Goal: Ask a question: Seek information or help from site administrators or community

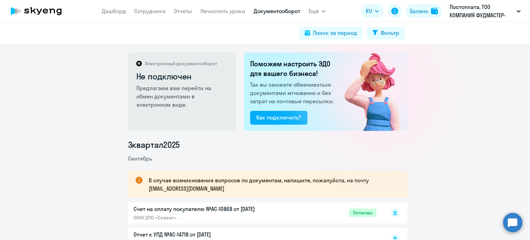
click at [268, 9] on link "Документооборот" at bounding box center [277, 11] width 47 height 7
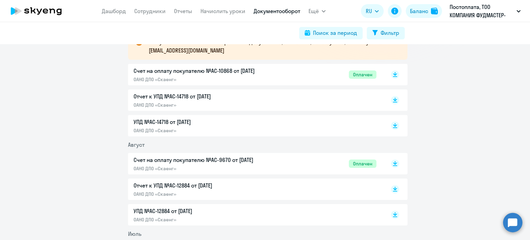
scroll to position [311, 0]
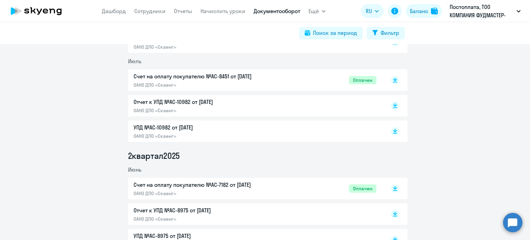
click at [505, 220] on circle at bounding box center [512, 222] width 19 height 19
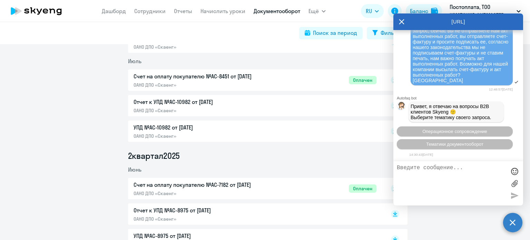
scroll to position [2507, 0]
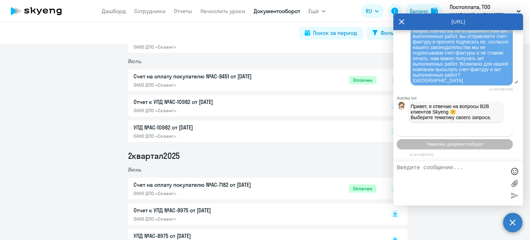
click at [484, 131] on span "Операционное сопровождение" at bounding box center [454, 131] width 65 height 5
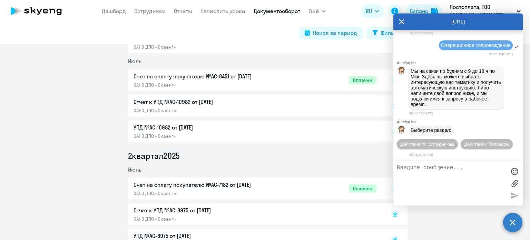
scroll to position [2632, 0]
click at [402, 21] on icon at bounding box center [402, 21] width 6 height 17
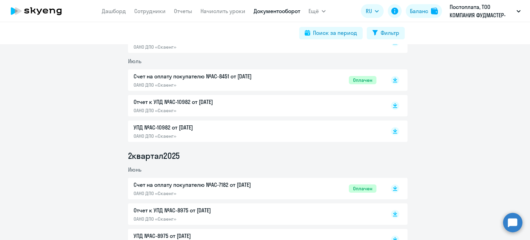
click at [511, 221] on circle at bounding box center [512, 222] width 19 height 19
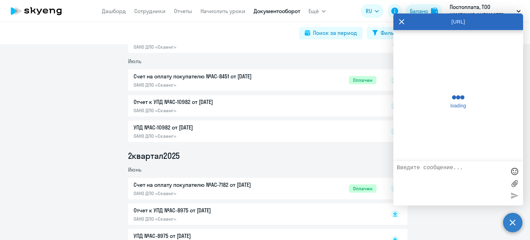
scroll to position [2629, 0]
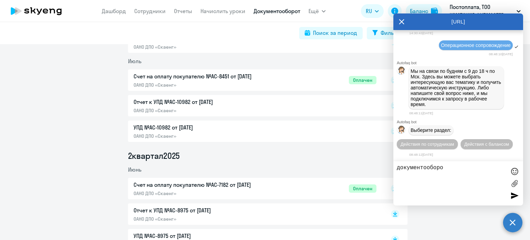
type textarea "документооборот"
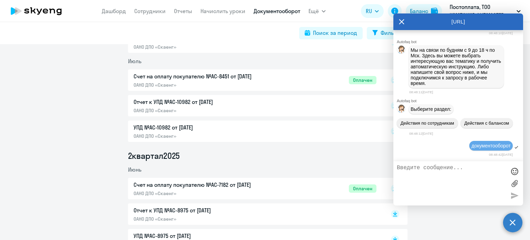
click at [402, 19] on icon at bounding box center [402, 21] width 6 height 17
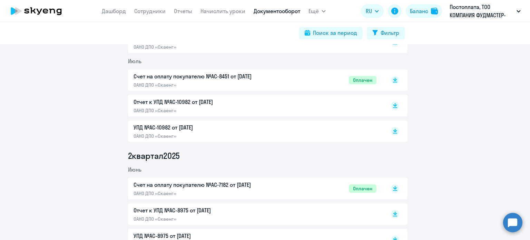
click at [514, 226] on circle at bounding box center [512, 222] width 19 height 19
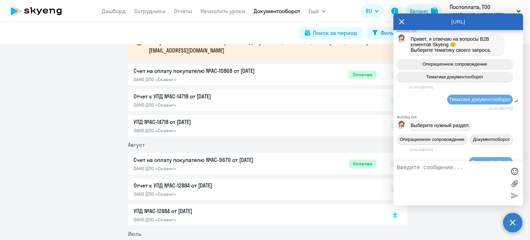
scroll to position [0, 0]
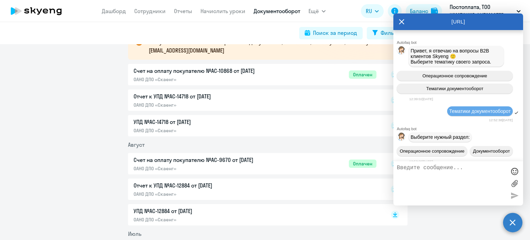
click at [516, 225] on circle at bounding box center [512, 222] width 19 height 19
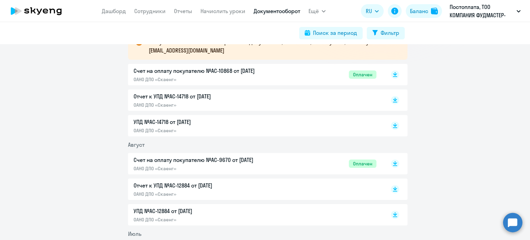
click at [511, 227] on circle at bounding box center [512, 222] width 19 height 19
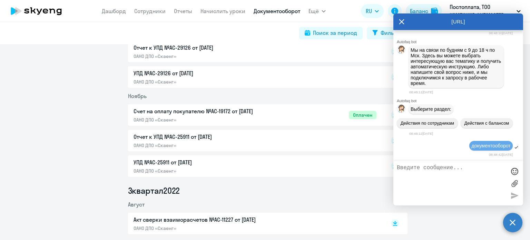
scroll to position [2507, 0]
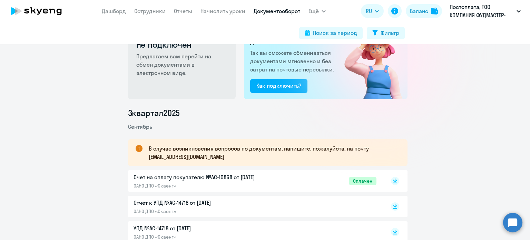
scroll to position [69, 0]
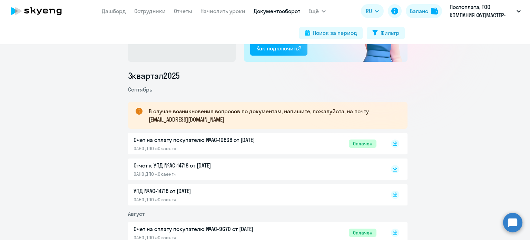
click at [512, 222] on circle at bounding box center [512, 222] width 19 height 19
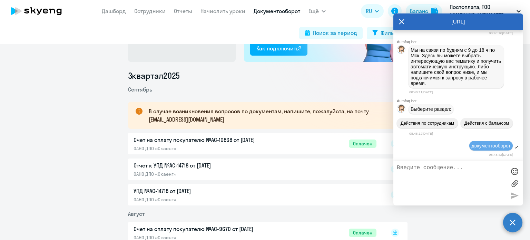
scroll to position [2515, 0]
click at [418, 169] on textarea at bounding box center [451, 183] width 109 height 37
type textarea "Просим выслать закрывающие документы"
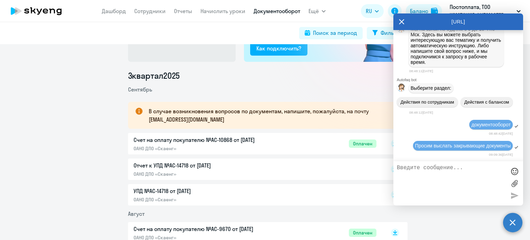
scroll to position [2680, 0]
